Goal: Information Seeking & Learning: Learn about a topic

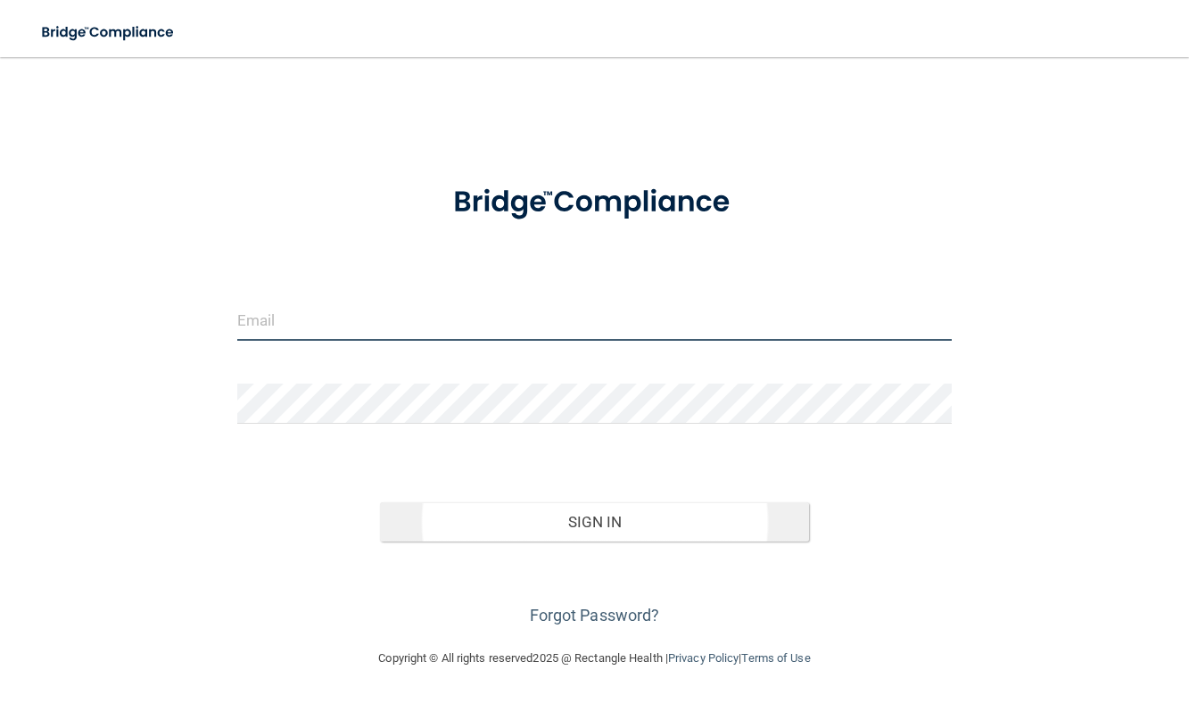
type input "[EMAIL_ADDRESS][DOMAIN_NAME]"
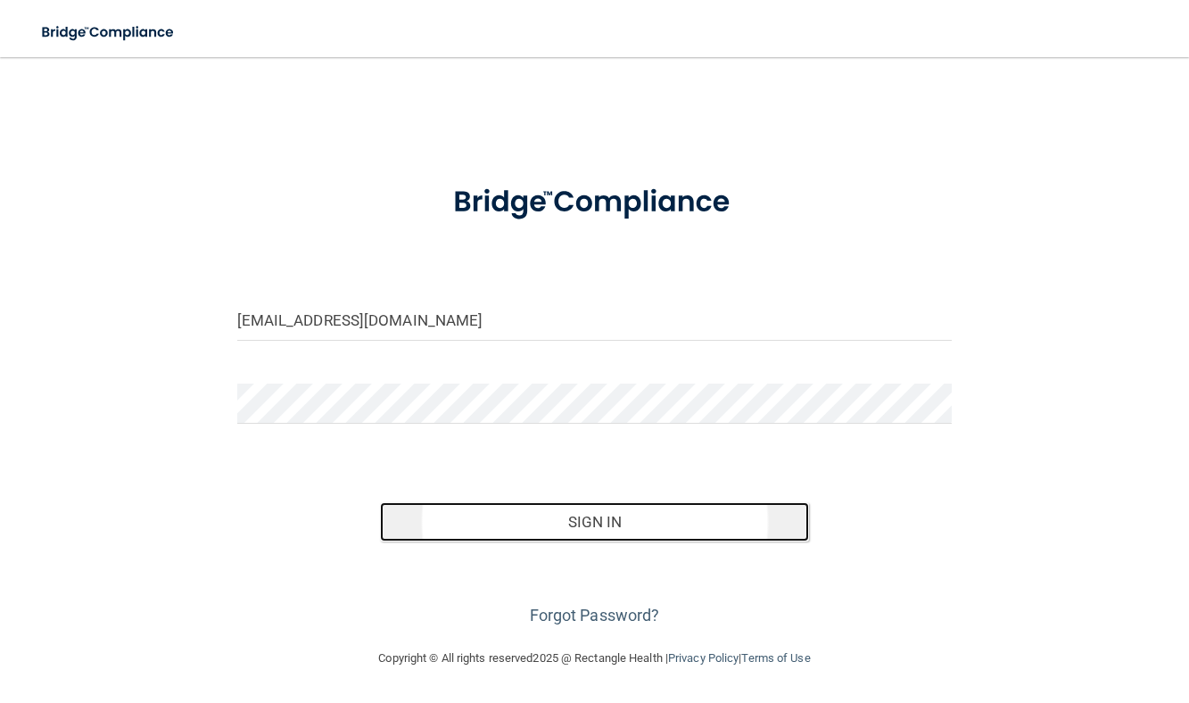
click at [614, 523] on button "Sign In" at bounding box center [594, 521] width 429 height 39
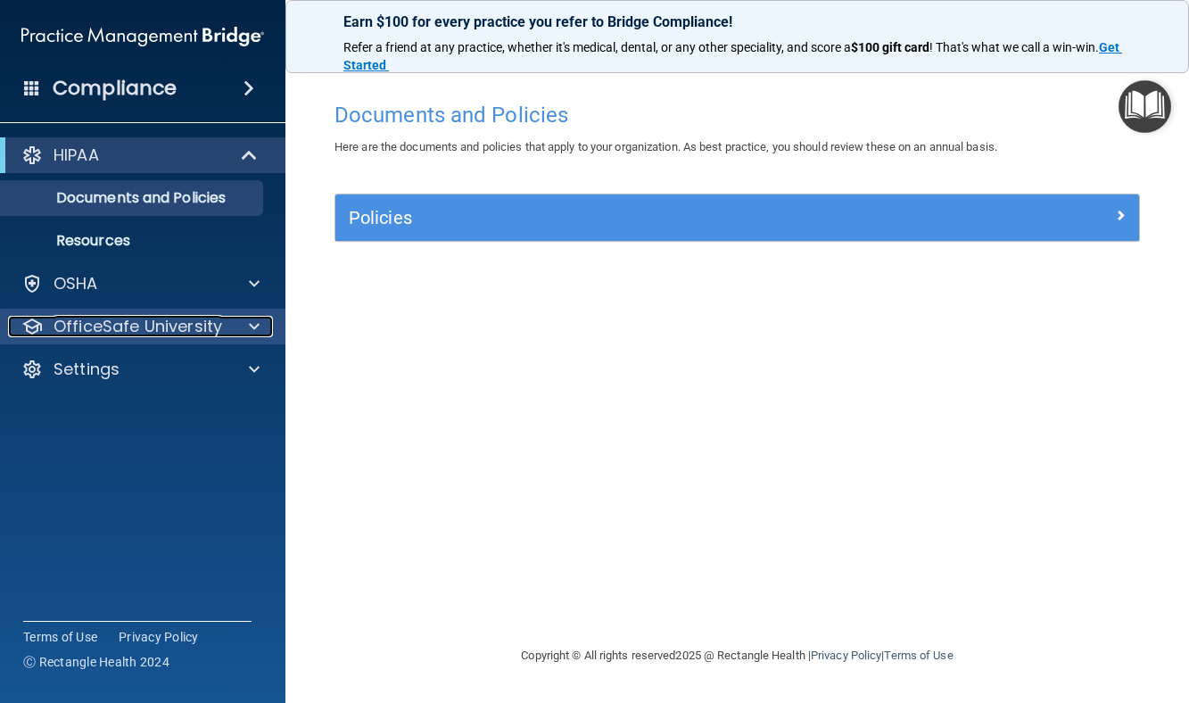
click at [123, 321] on p "OfficeSafe University" at bounding box center [138, 326] width 169 height 21
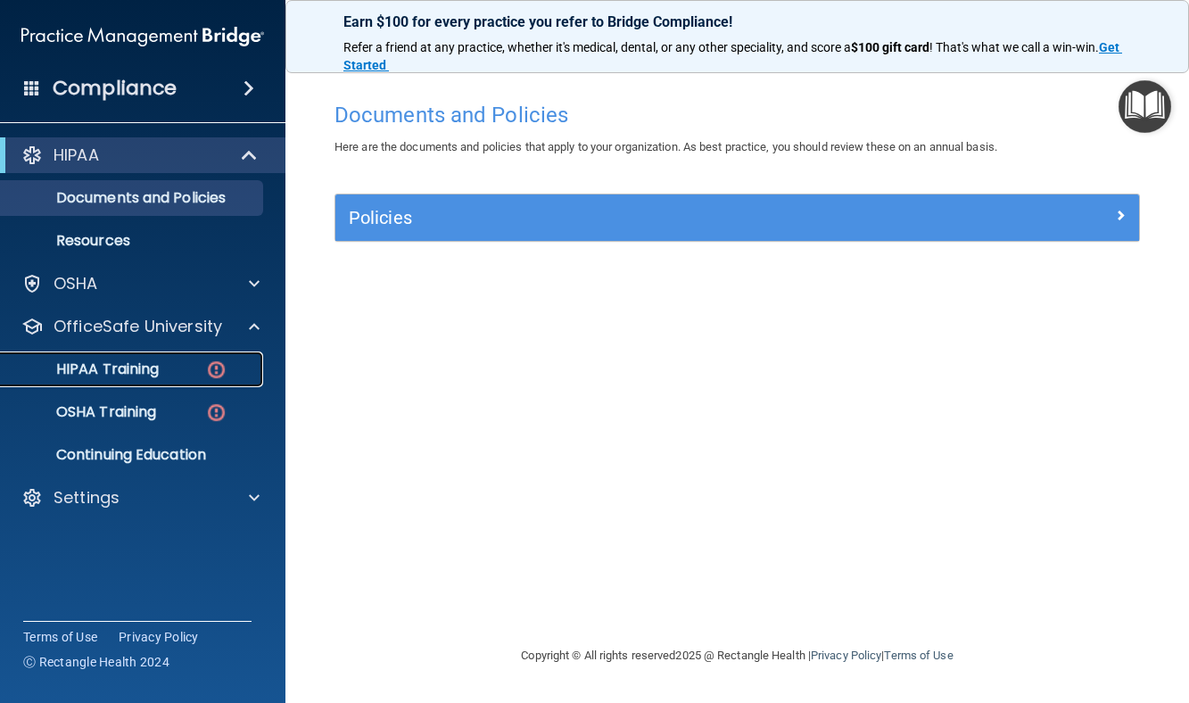
click at [126, 373] on p "HIPAA Training" at bounding box center [85, 369] width 147 height 18
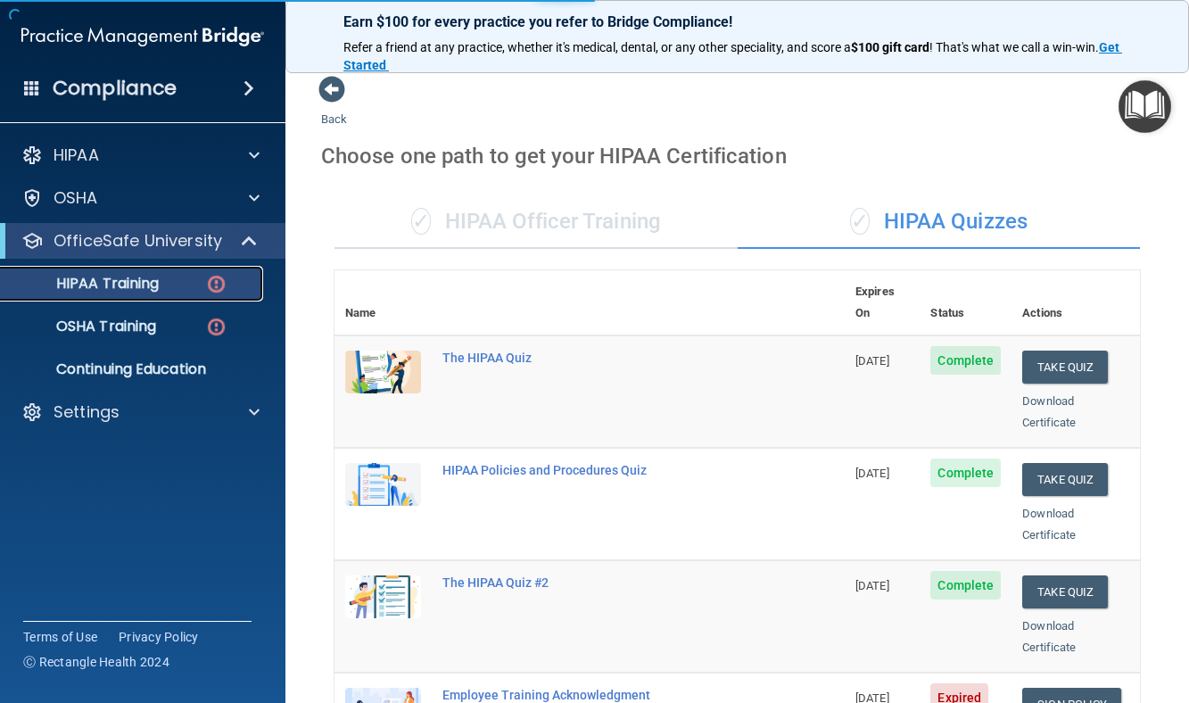
click at [175, 285] on div "HIPAA Training" at bounding box center [134, 284] width 244 height 18
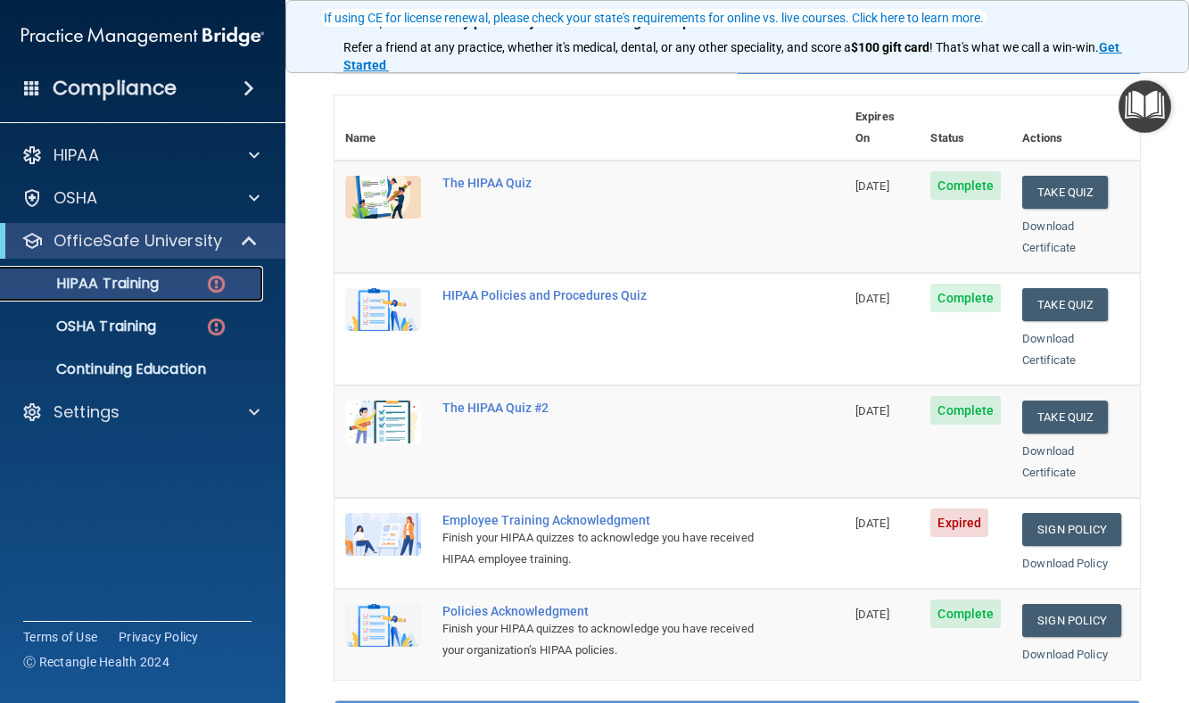
scroll to position [268, 0]
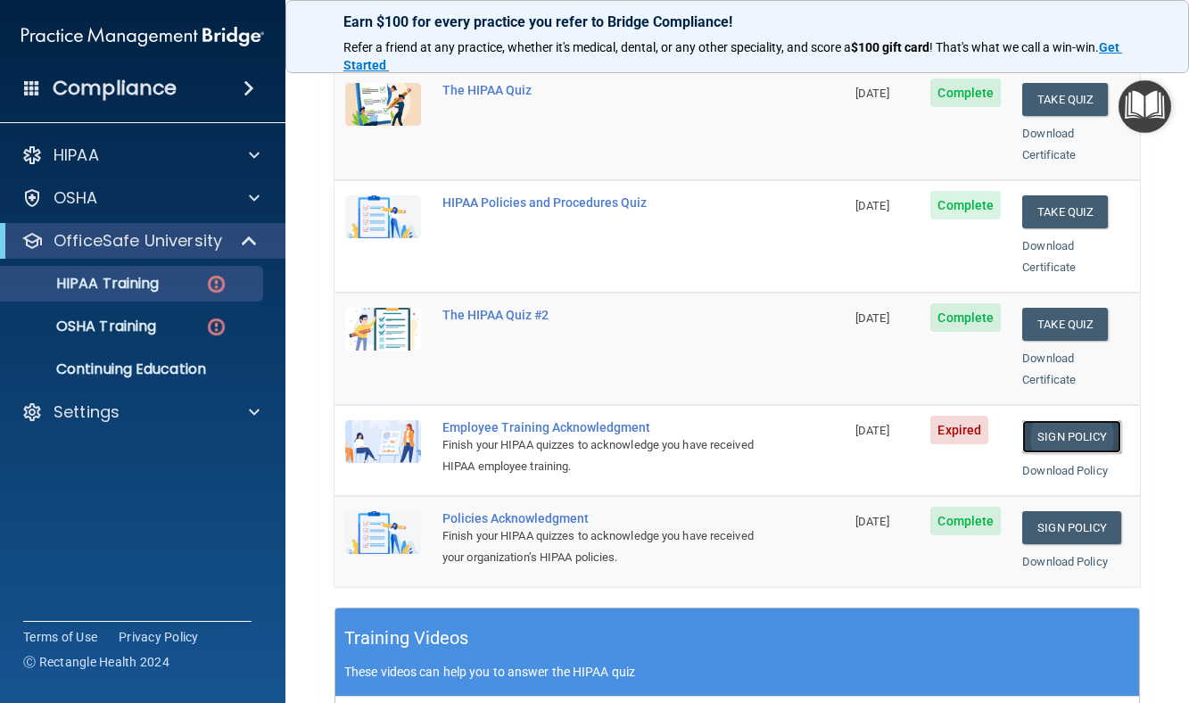
click at [1078, 420] on link "Sign Policy" at bounding box center [1071, 436] width 99 height 33
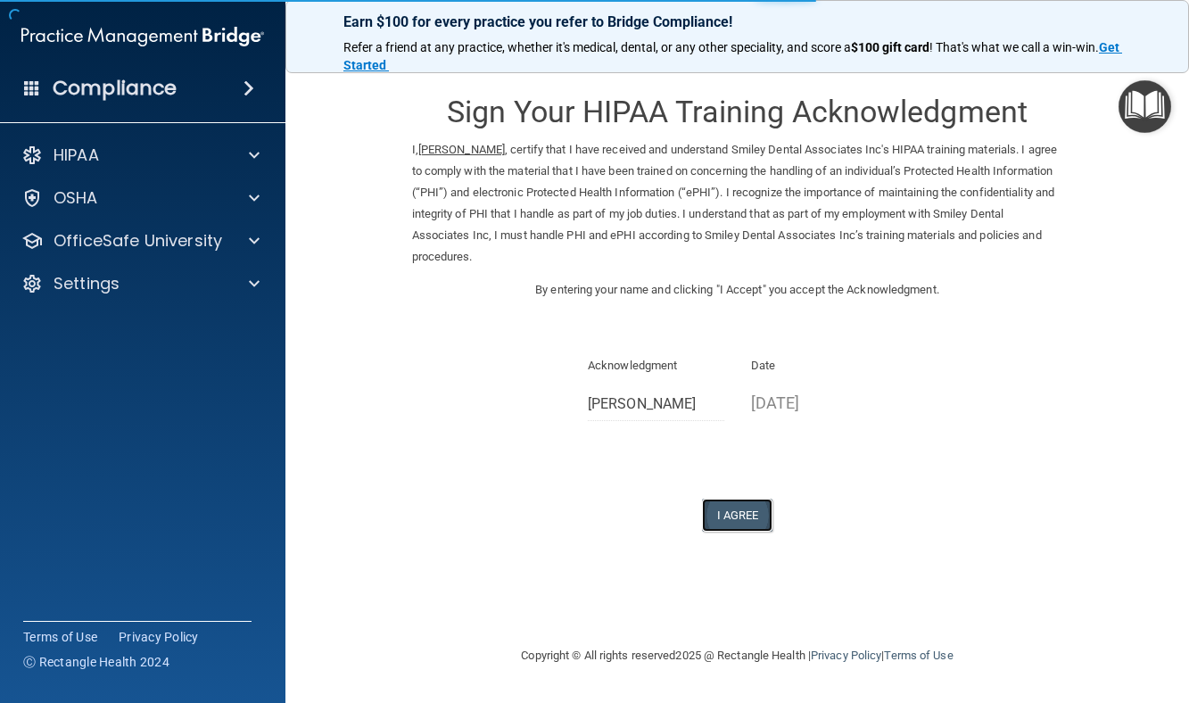
click at [748, 512] on button "I Agree" at bounding box center [737, 515] width 71 height 33
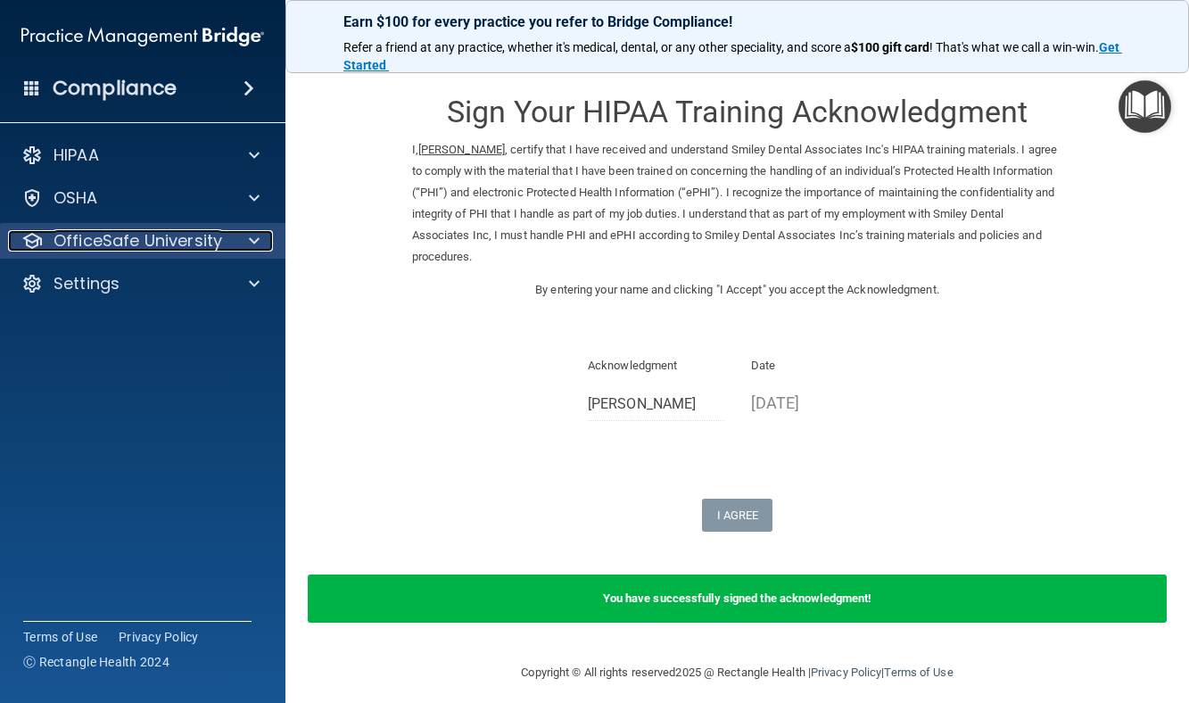
click at [146, 248] on p "OfficeSafe University" at bounding box center [138, 240] width 169 height 21
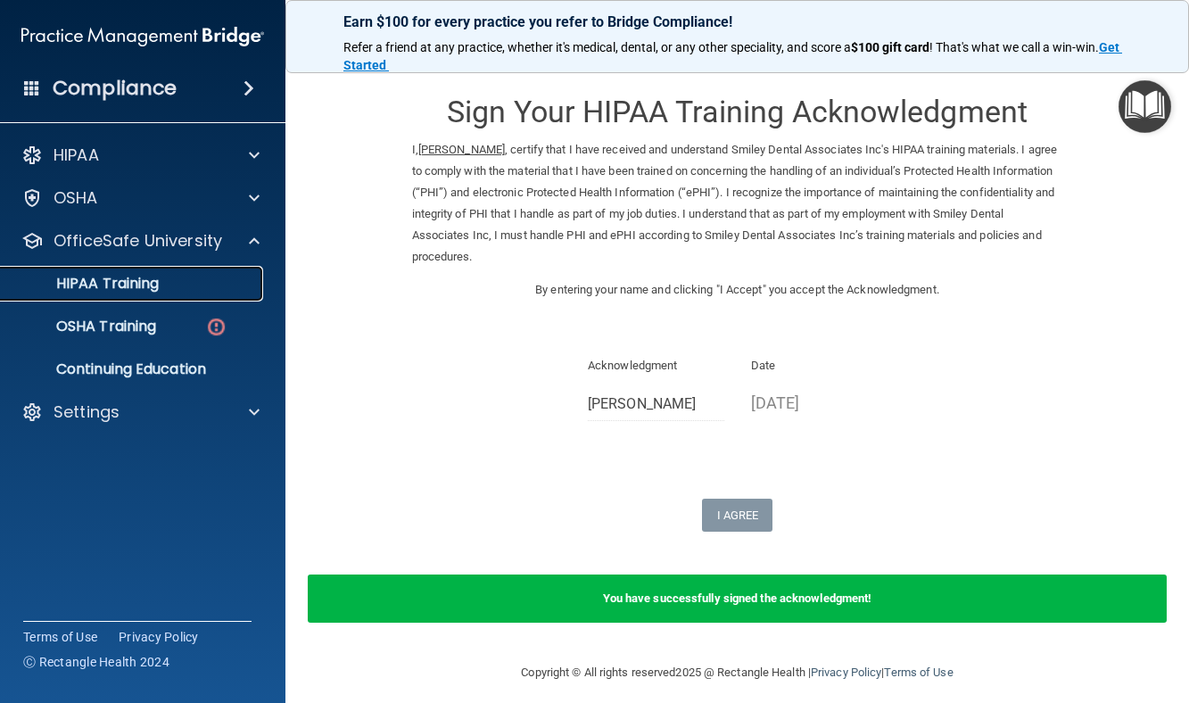
click at [119, 285] on p "HIPAA Training" at bounding box center [85, 284] width 147 height 18
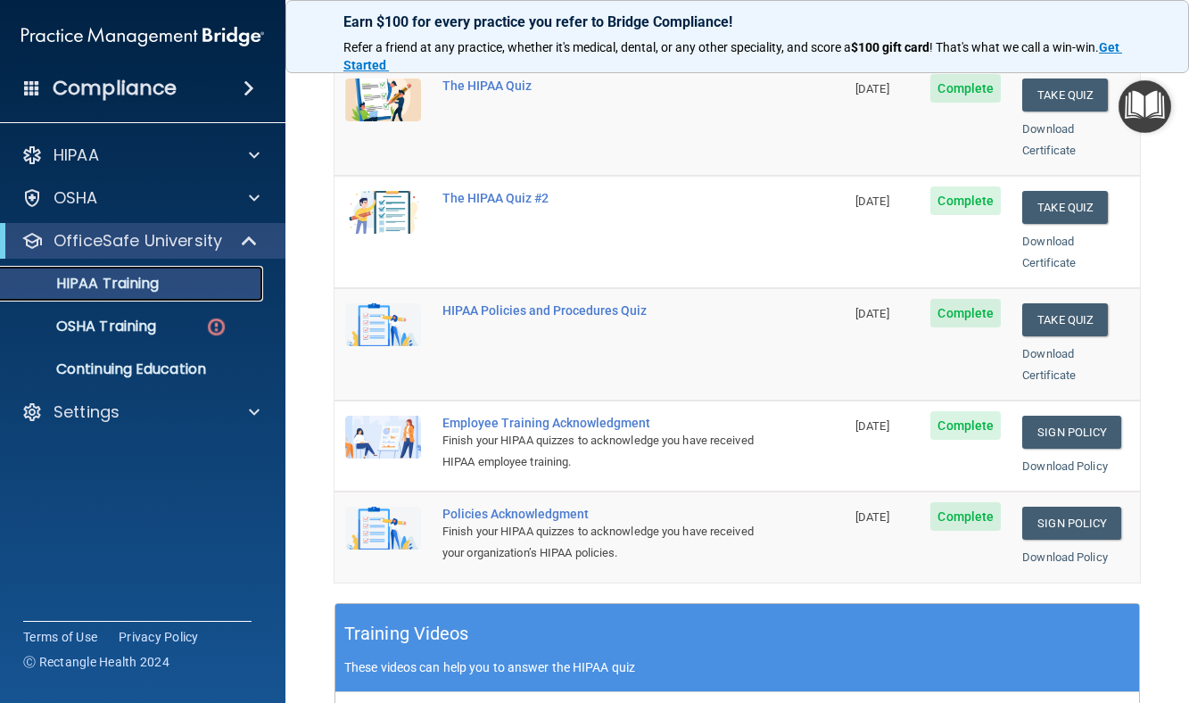
scroll to position [268, 0]
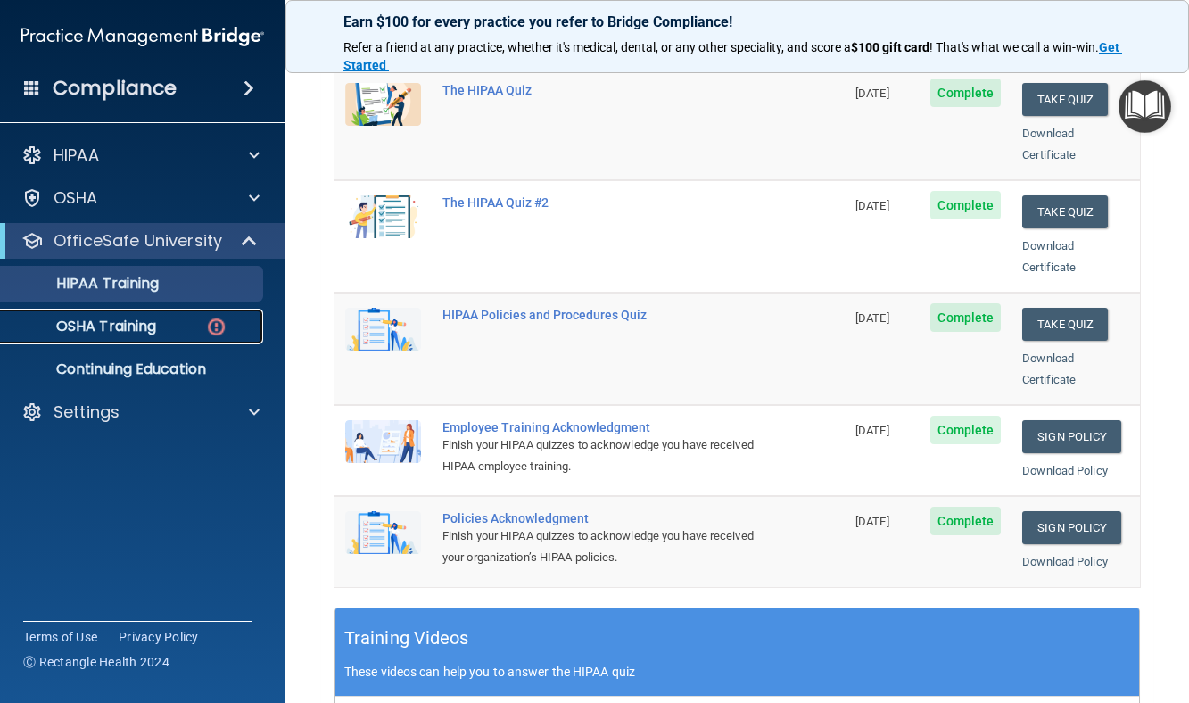
click at [146, 329] on p "OSHA Training" at bounding box center [84, 327] width 144 height 18
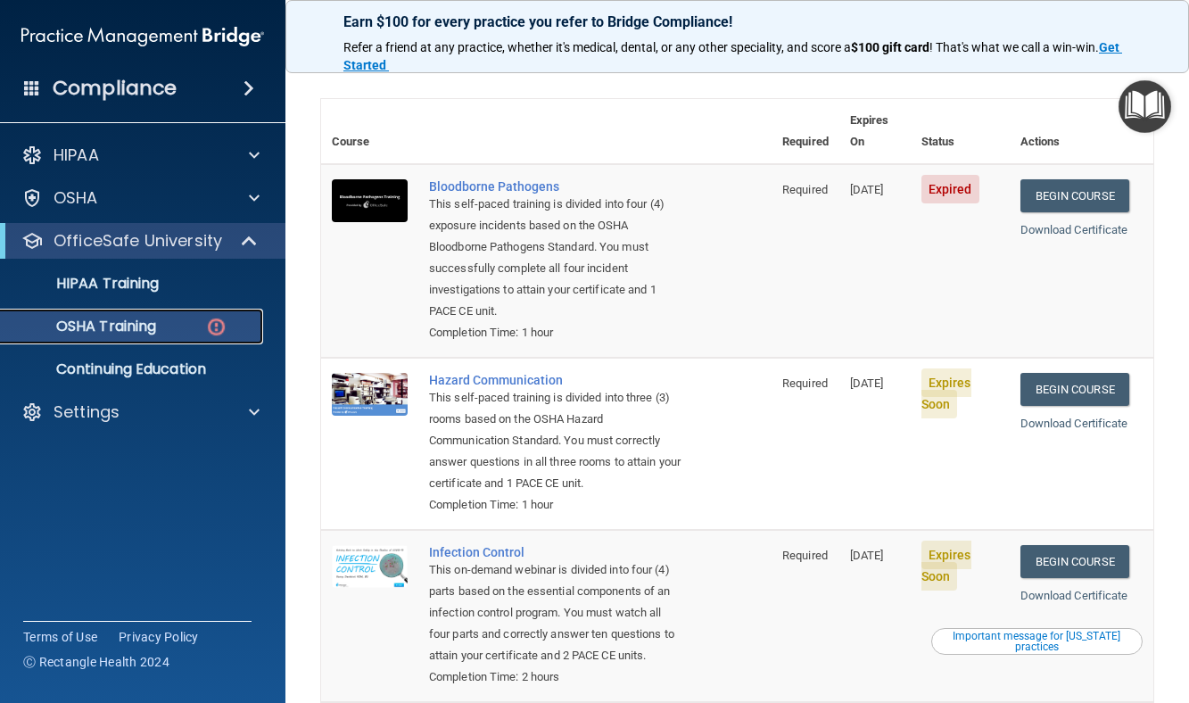
scroll to position [18, 0]
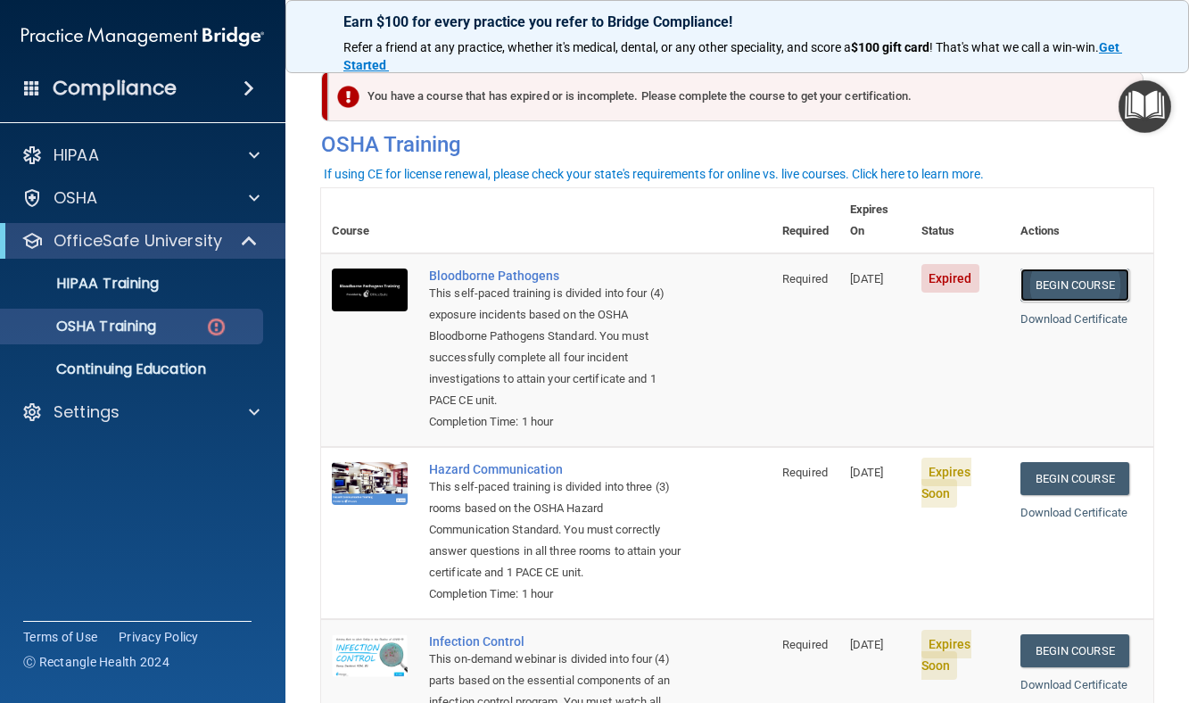
click at [1085, 268] on link "Begin Course" at bounding box center [1074, 284] width 109 height 33
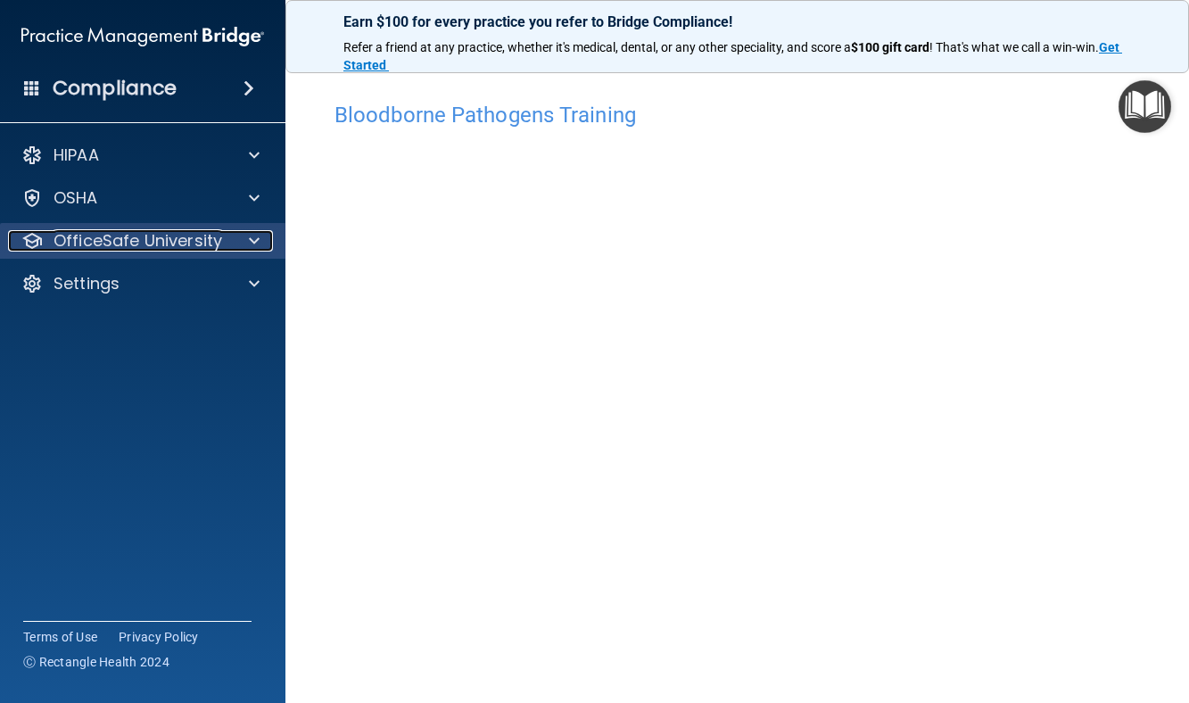
click at [92, 242] on p "OfficeSafe University" at bounding box center [138, 240] width 169 height 21
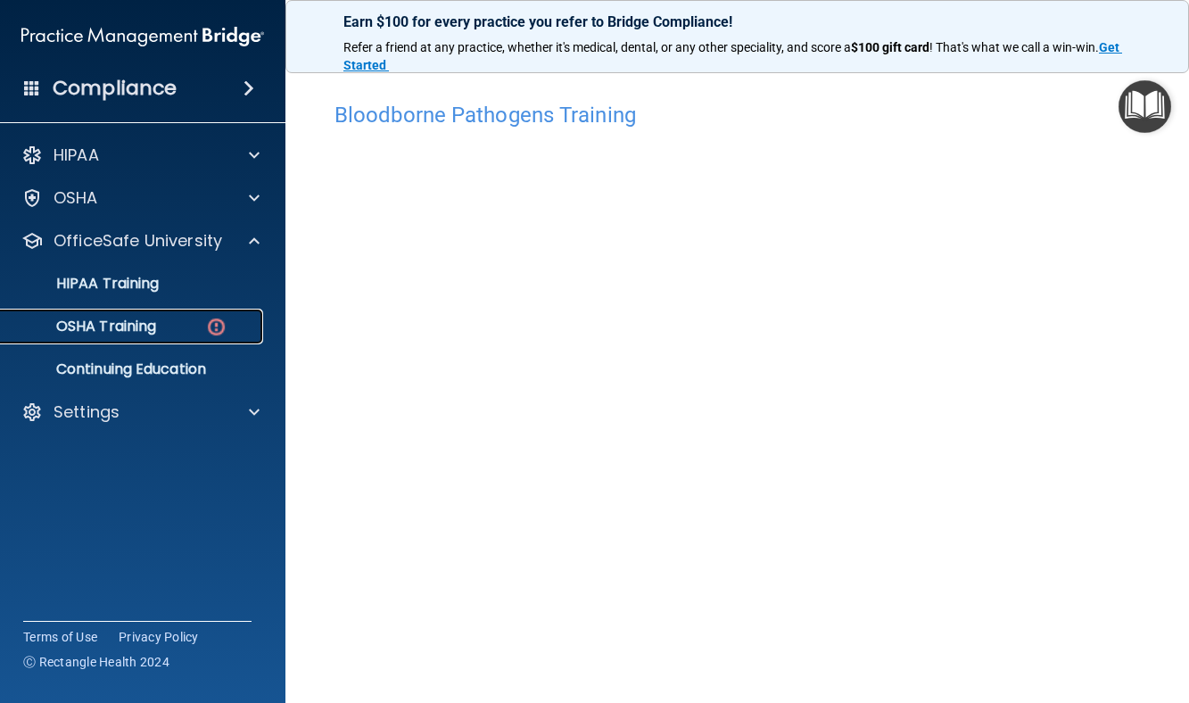
click at [127, 323] on p "OSHA Training" at bounding box center [84, 327] width 144 height 18
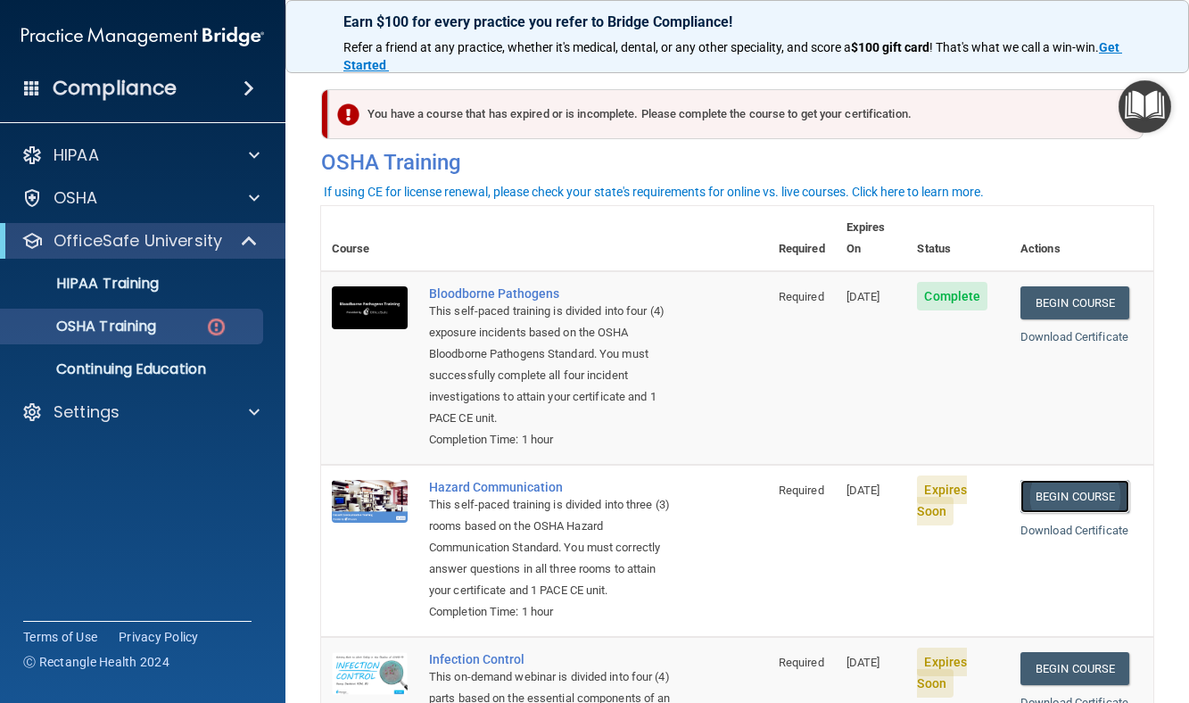
click at [1046, 480] on link "Begin Course" at bounding box center [1074, 496] width 109 height 33
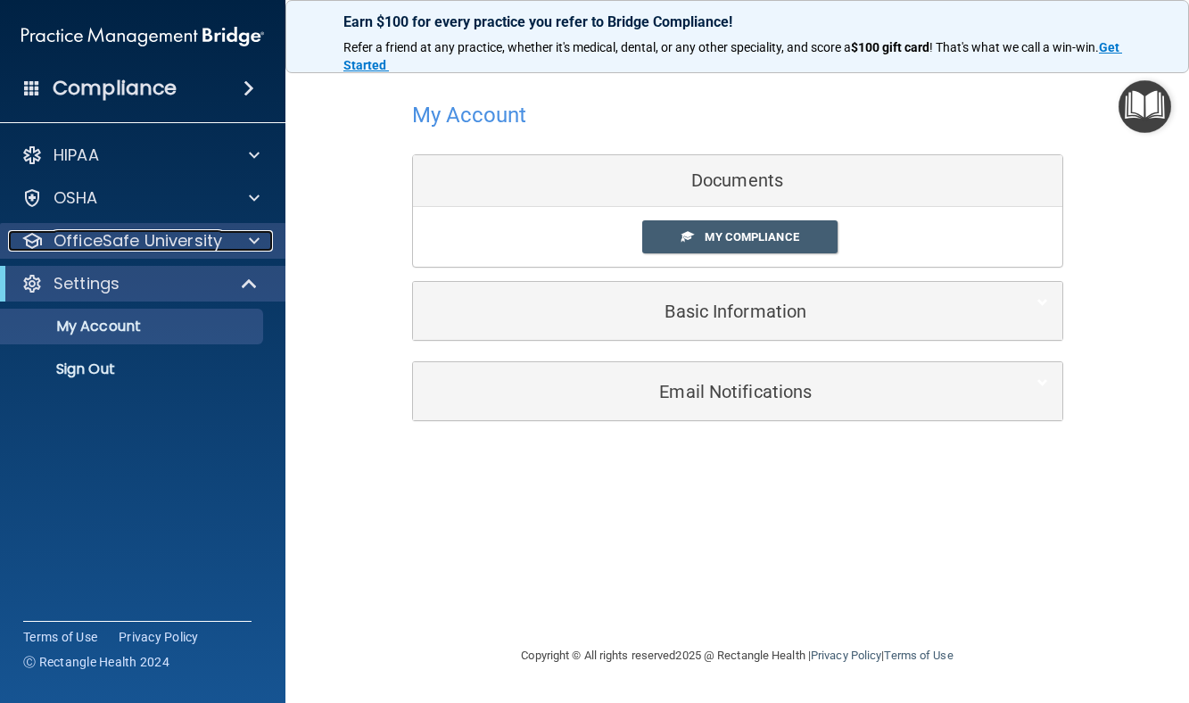
click at [45, 243] on div "OfficeSafe University" at bounding box center [118, 240] width 221 height 21
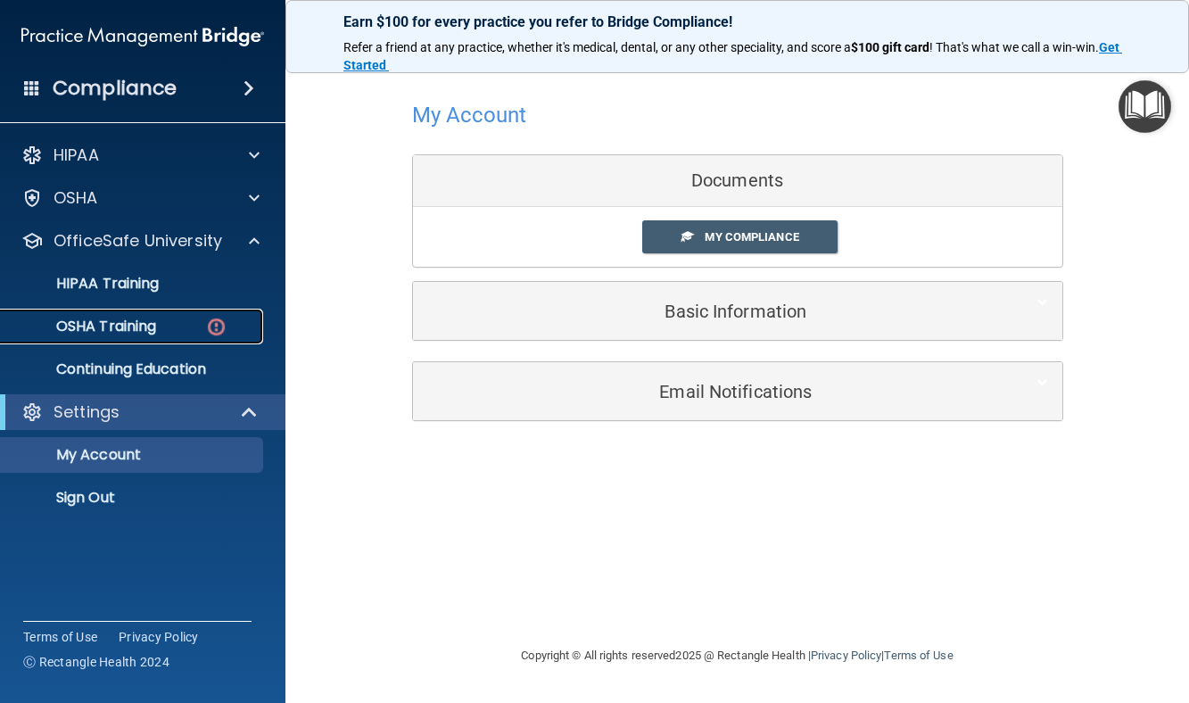
click at [80, 328] on p "OSHA Training" at bounding box center [84, 327] width 144 height 18
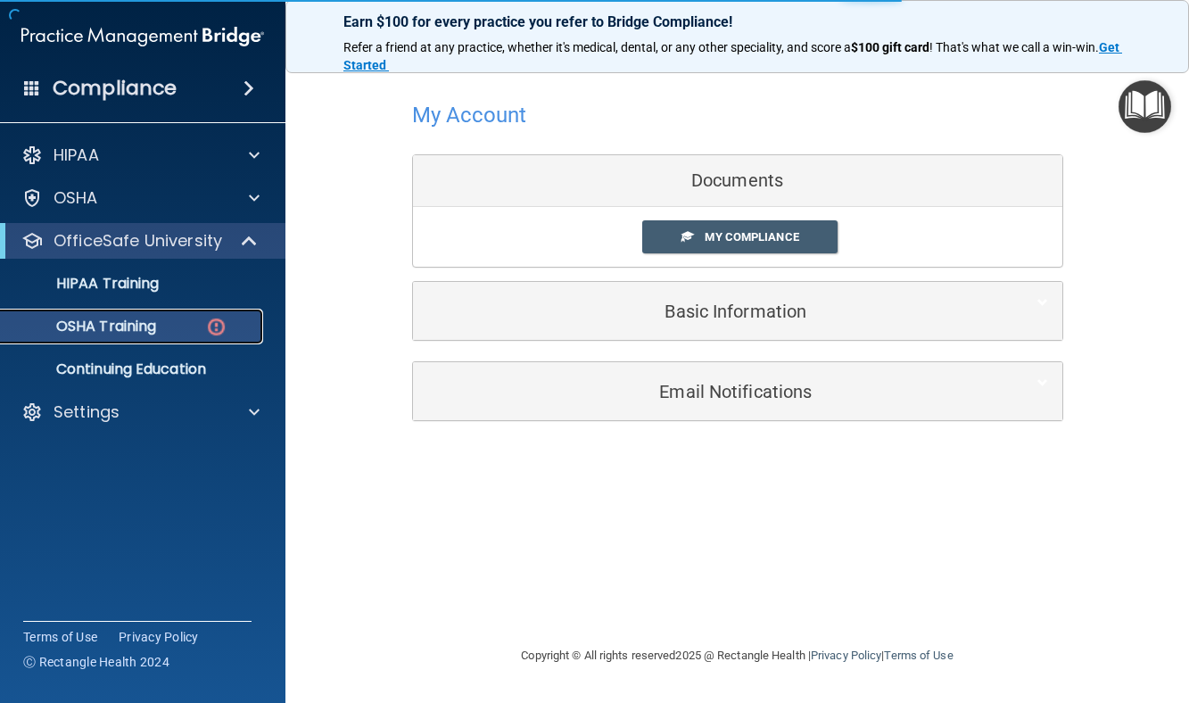
click at [81, 325] on p "OSHA Training" at bounding box center [84, 327] width 144 height 18
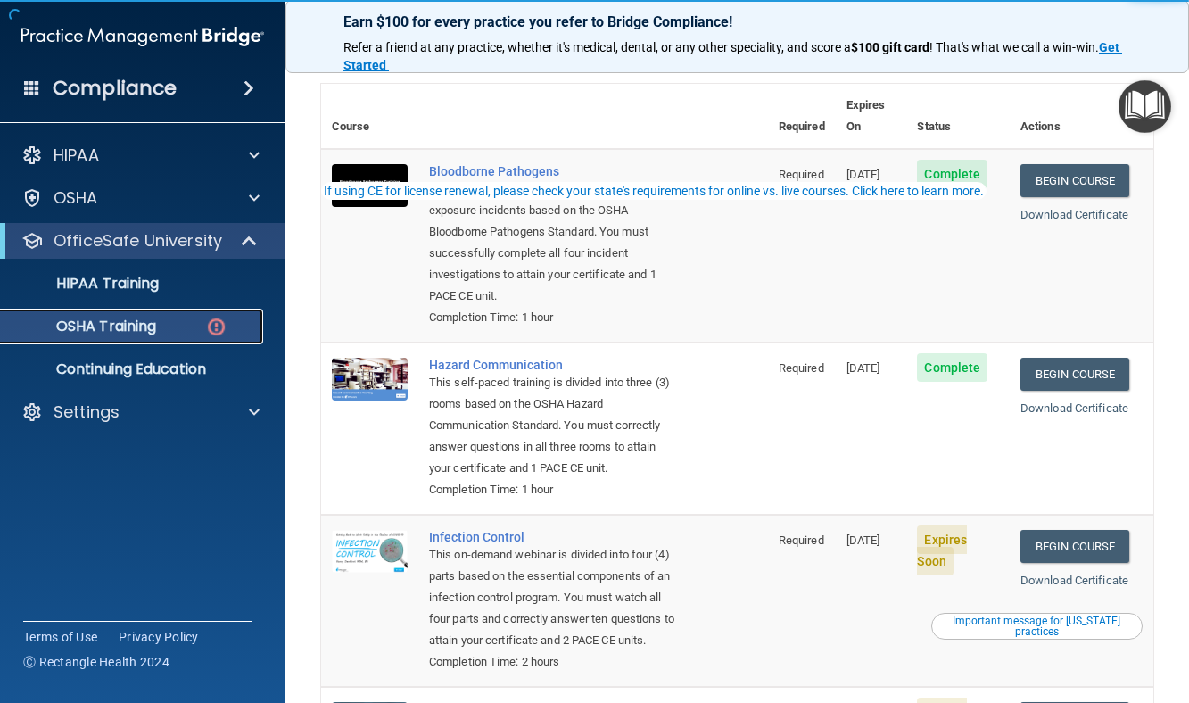
scroll to position [178, 0]
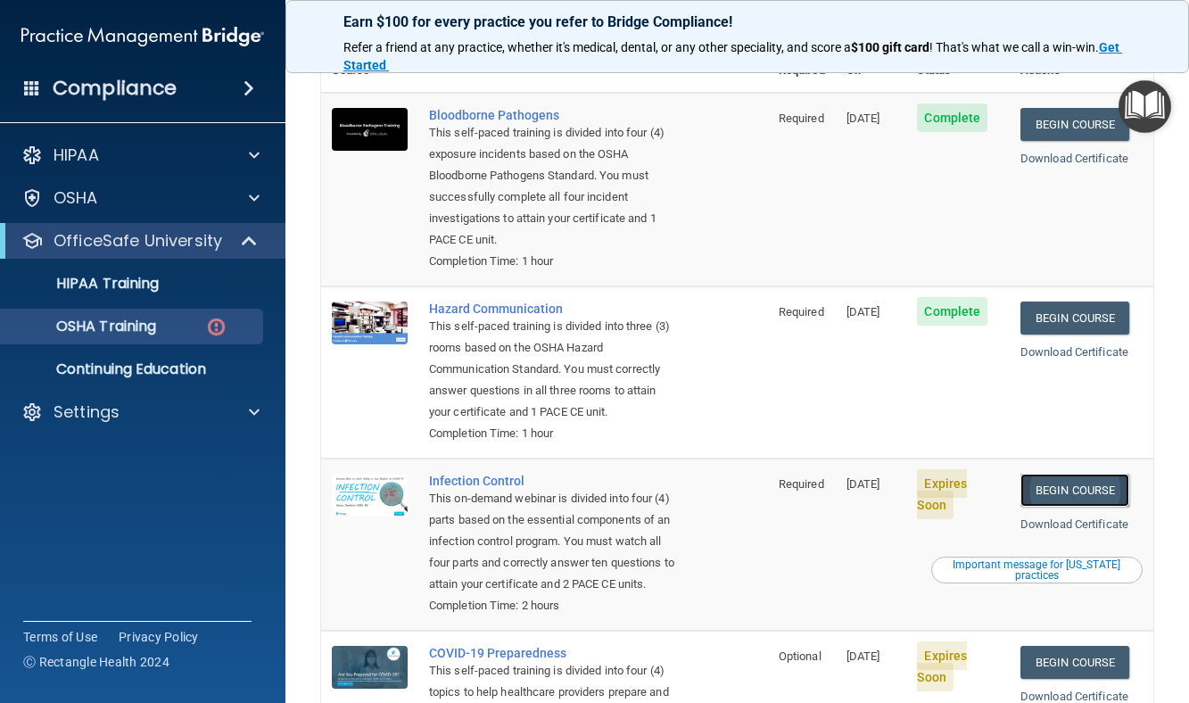
click at [1077, 493] on link "Begin Course" at bounding box center [1074, 490] width 109 height 33
click at [1077, 308] on link "Begin Course" at bounding box center [1074, 317] width 109 height 33
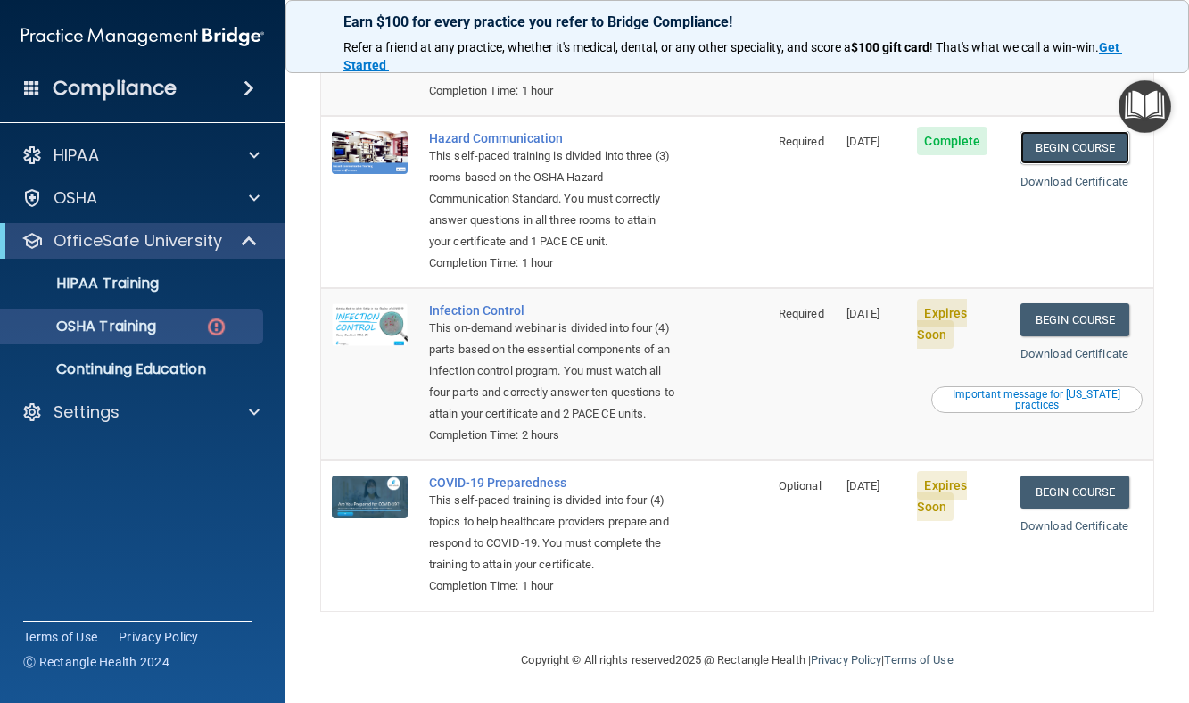
scroll to position [357, 0]
click at [376, 518] on img at bounding box center [370, 496] width 76 height 43
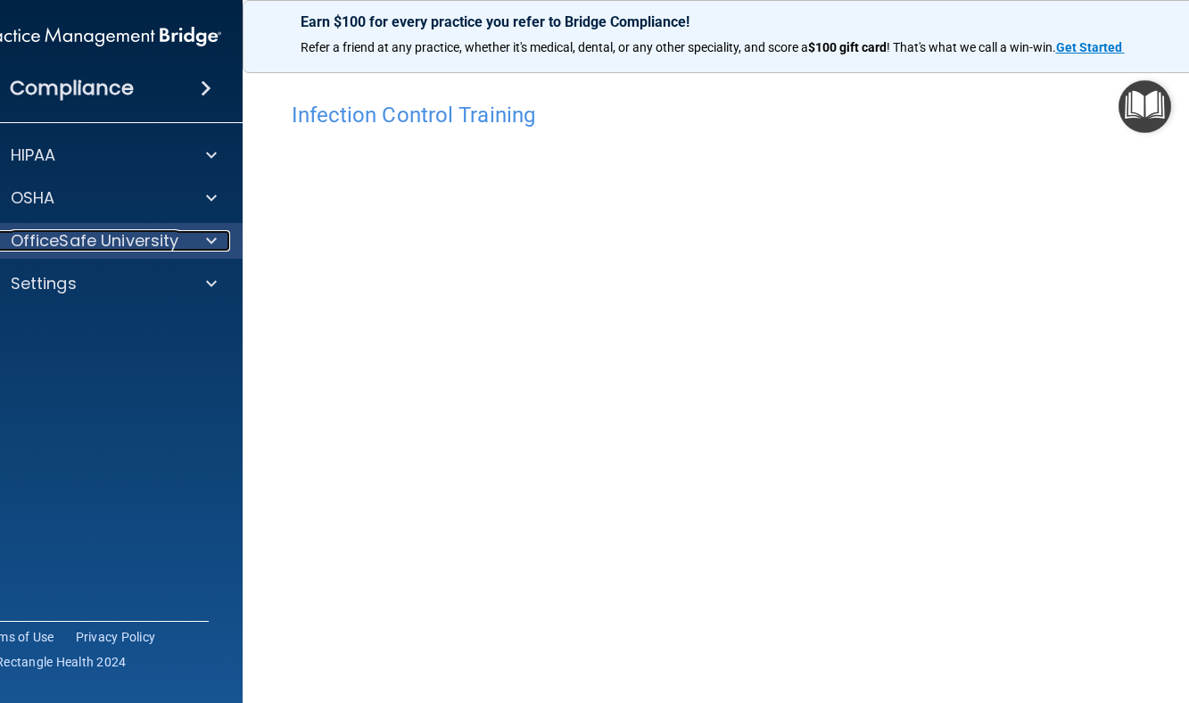
click at [67, 247] on p "OfficeSafe University" at bounding box center [95, 240] width 169 height 21
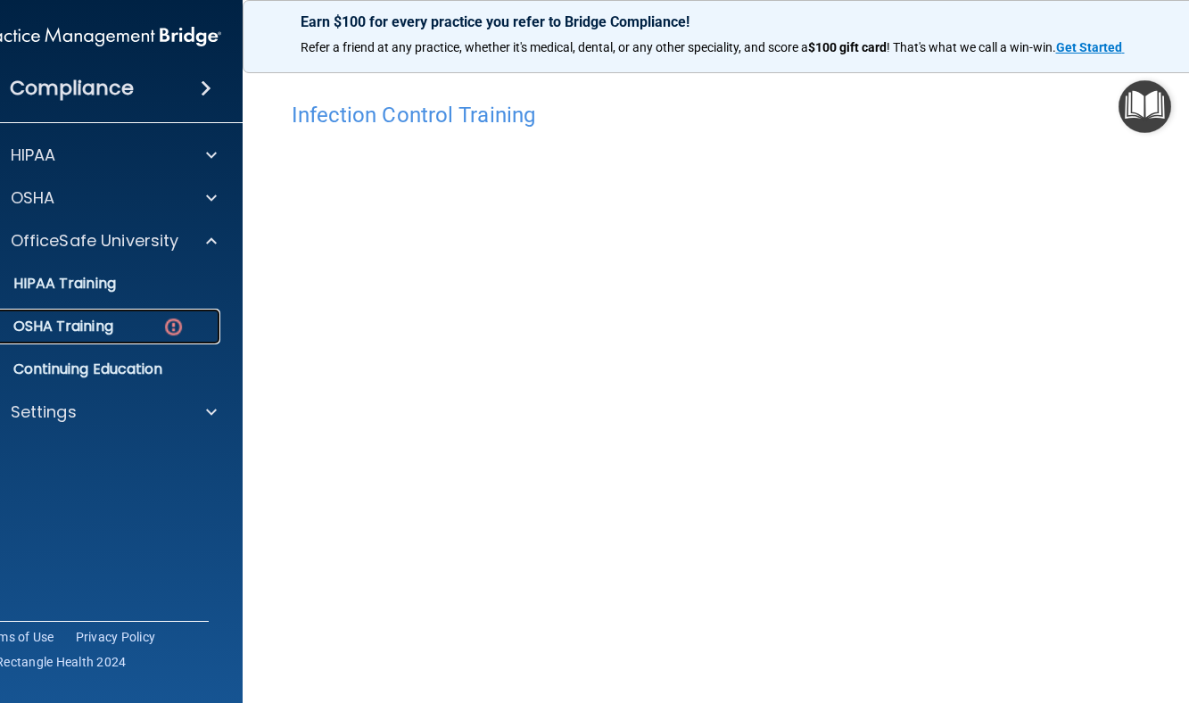
click at [81, 332] on p "OSHA Training" at bounding box center [41, 327] width 144 height 18
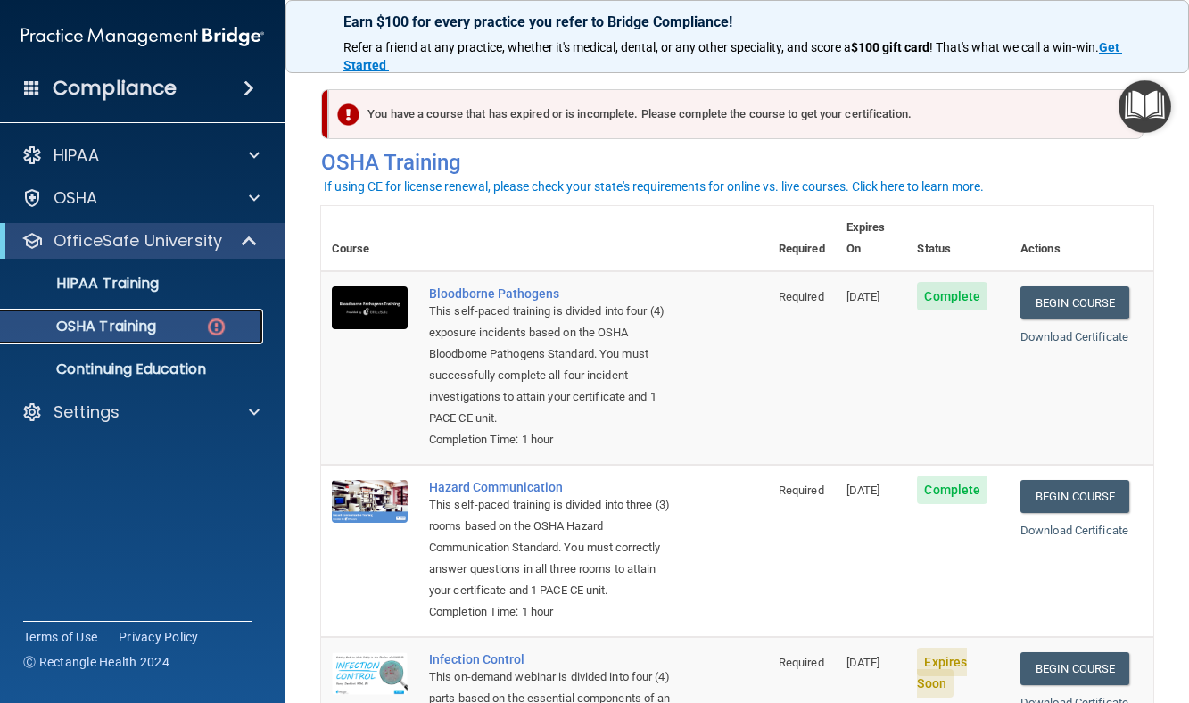
scroll to position [89, 0]
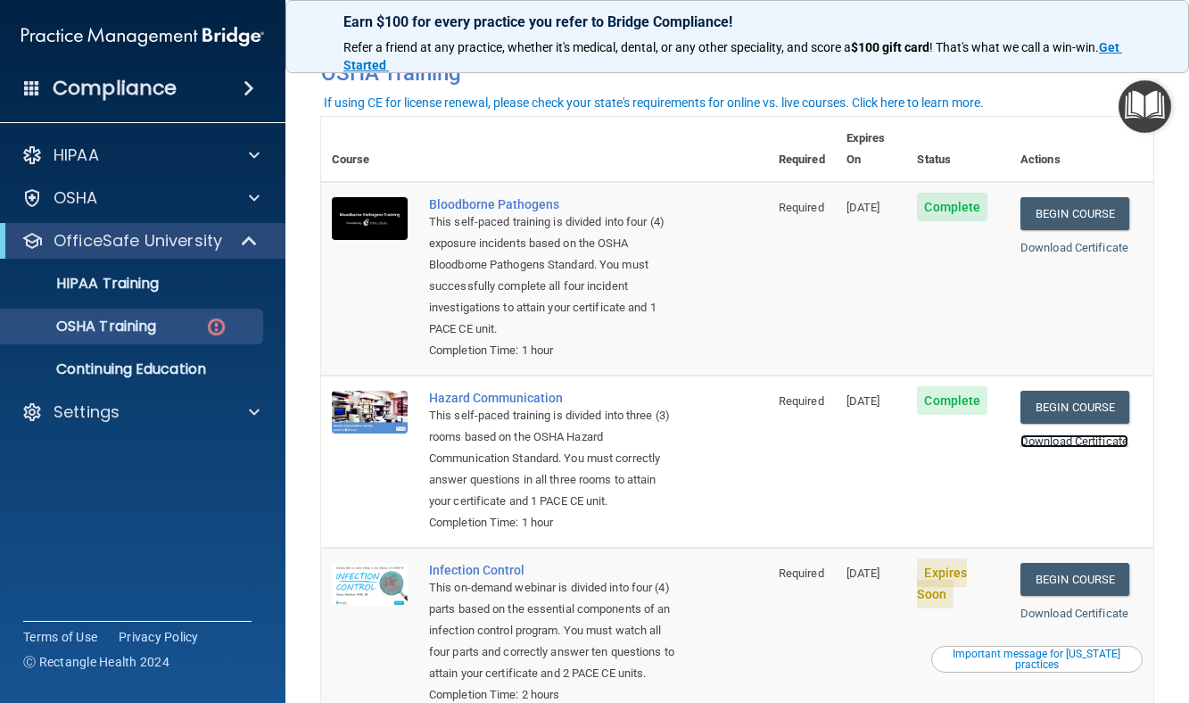
click at [1093, 434] on link "Download Certificate" at bounding box center [1074, 440] width 108 height 13
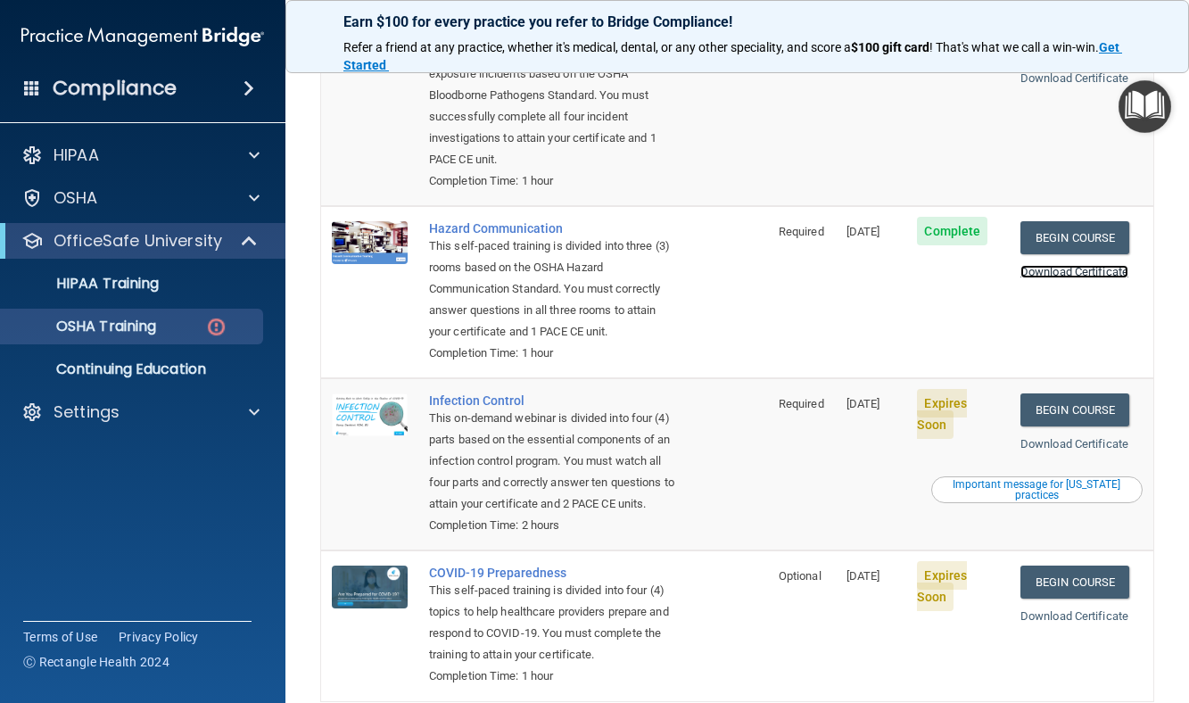
scroll to position [268, 0]
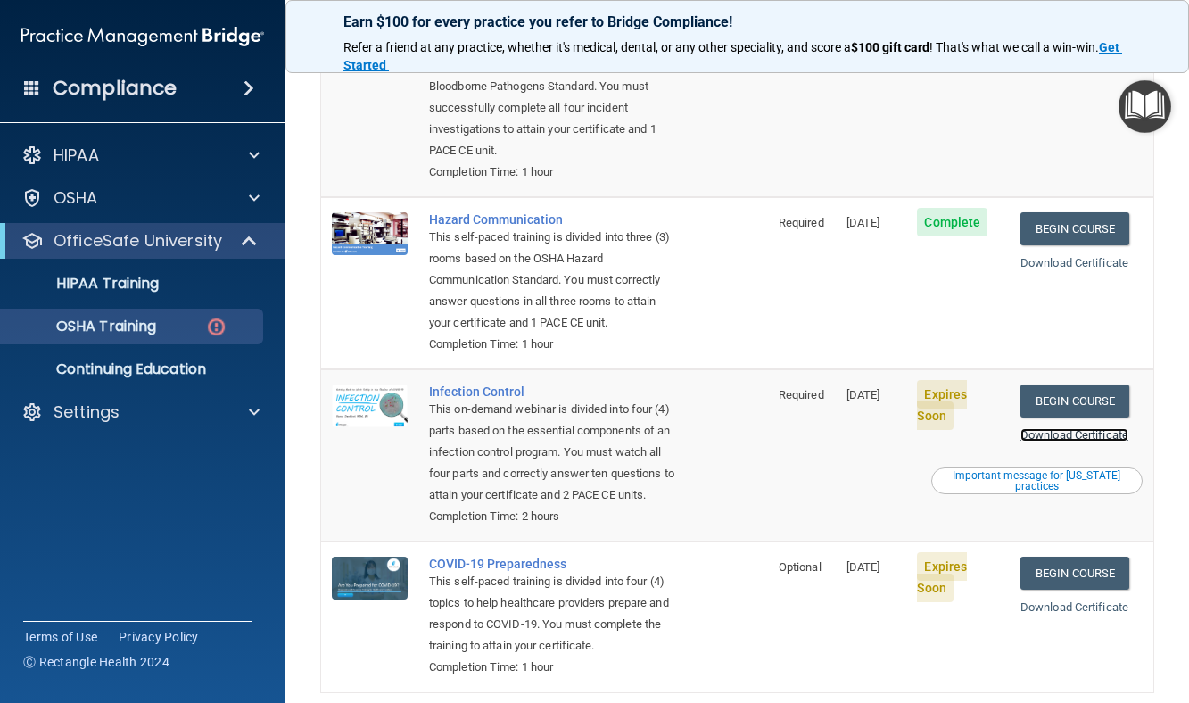
click at [1080, 436] on link "Download Certificate" at bounding box center [1074, 434] width 108 height 13
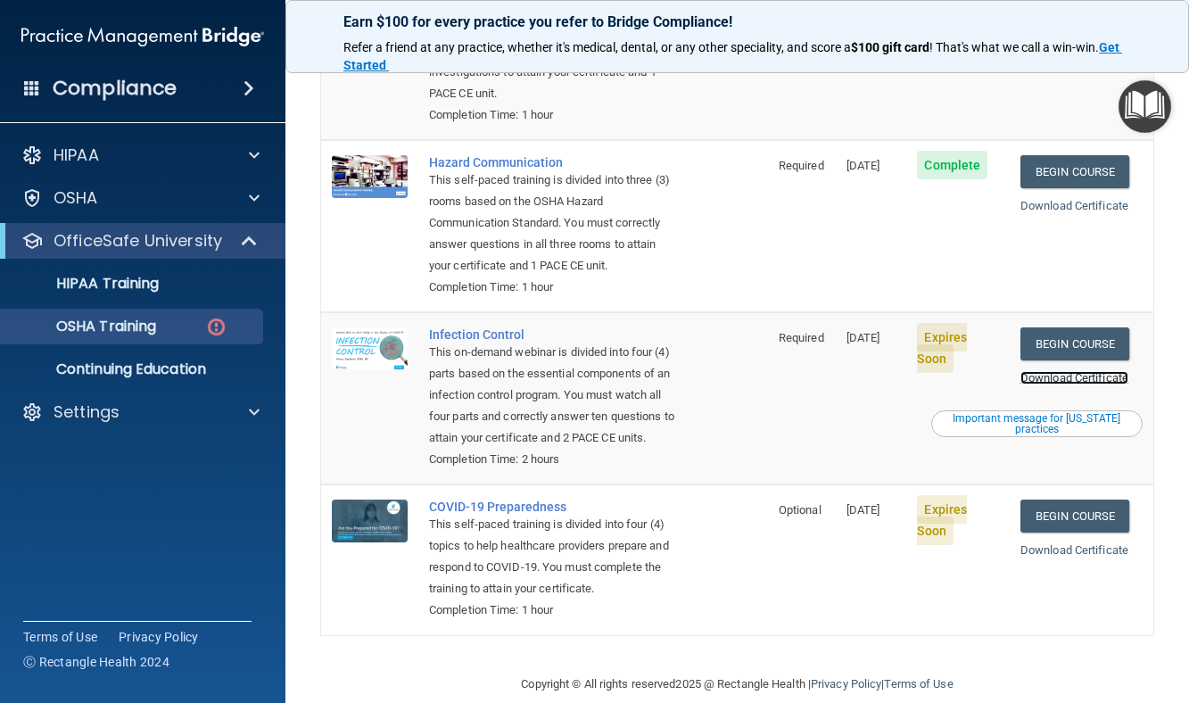
scroll to position [396, 0]
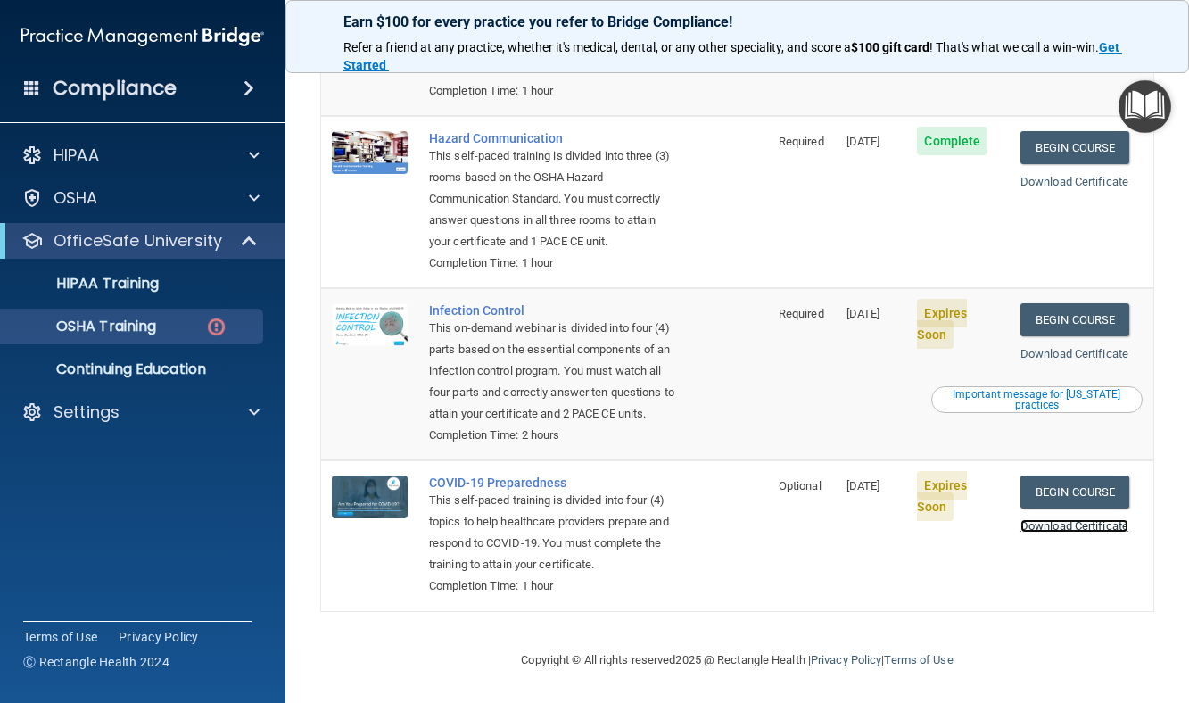
click at [1060, 519] on link "Download Certificate" at bounding box center [1074, 525] width 108 height 13
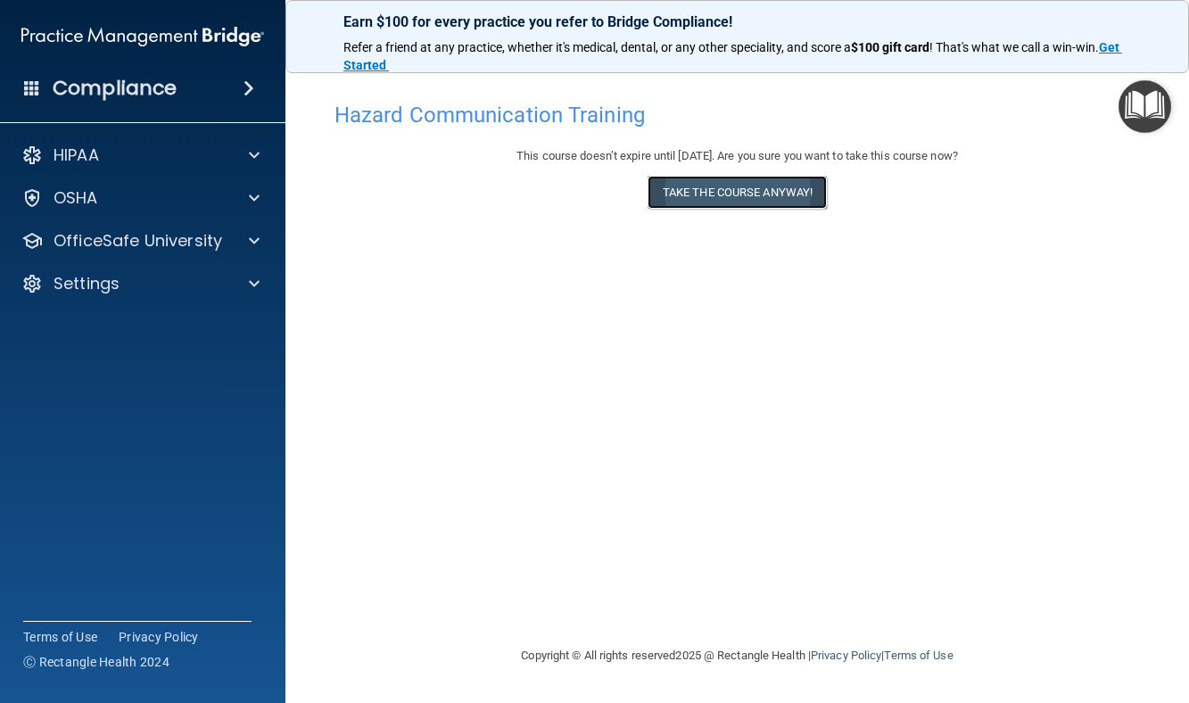
click at [775, 195] on button "Take the course anyway!" at bounding box center [737, 192] width 179 height 33
